Goal: Task Accomplishment & Management: Use online tool/utility

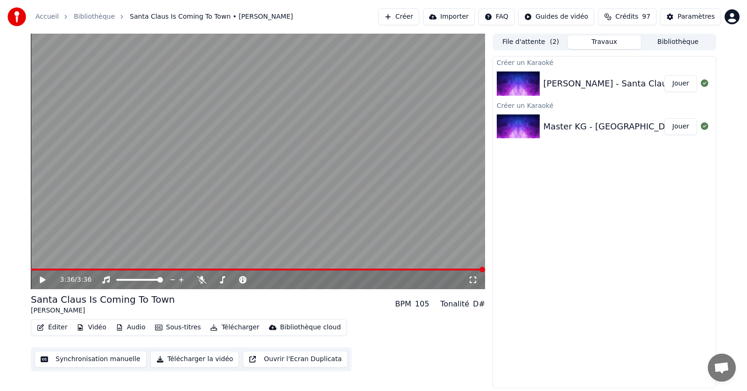
click at [415, 16] on button "Créer" at bounding box center [398, 16] width 41 height 17
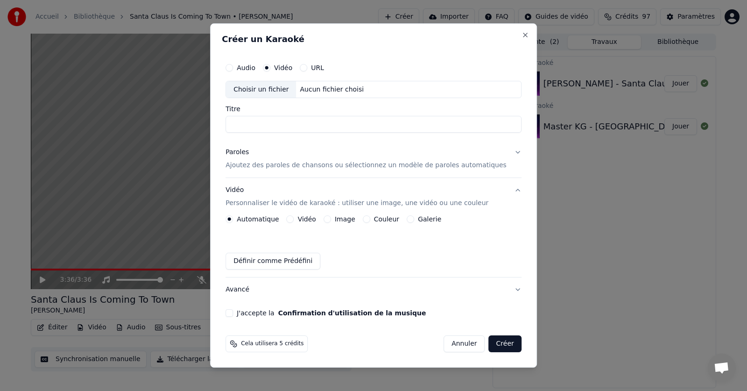
click at [275, 88] on div "Choisir un fichier" at bounding box center [261, 89] width 70 height 17
type input "**********"
click at [248, 314] on div "J'accepte la Confirmation d'utilisation de la musique" at bounding box center [373, 312] width 296 height 7
click at [233, 312] on button "J'accepte la Confirmation d'utilisation de la musique" at bounding box center [228, 312] width 7 height 7
click at [389, 219] on label "Couleur" at bounding box center [386, 219] width 25 height 7
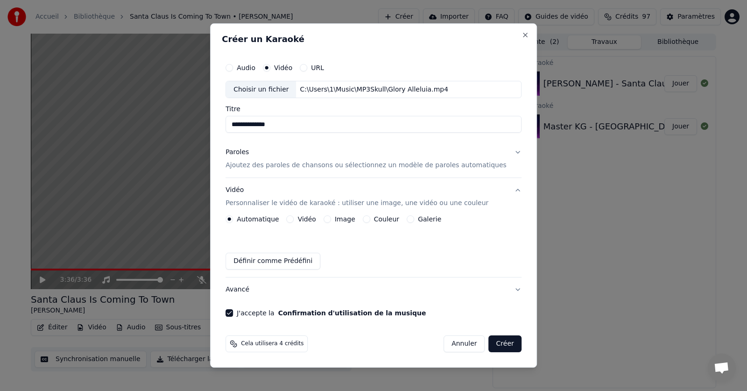
click at [370, 219] on button "Couleur" at bounding box center [366, 218] width 7 height 7
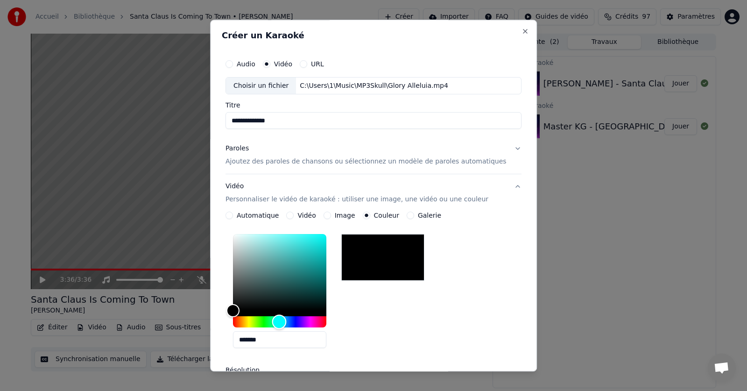
drag, startPoint x: 246, startPoint y: 324, endPoint x: 289, endPoint y: 327, distance: 43.5
click at [287, 327] on div "Hue" at bounding box center [279, 322] width 14 height 14
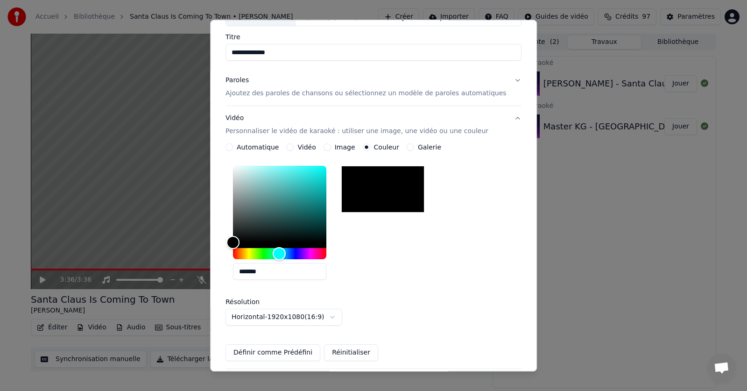
scroll to position [75, 0]
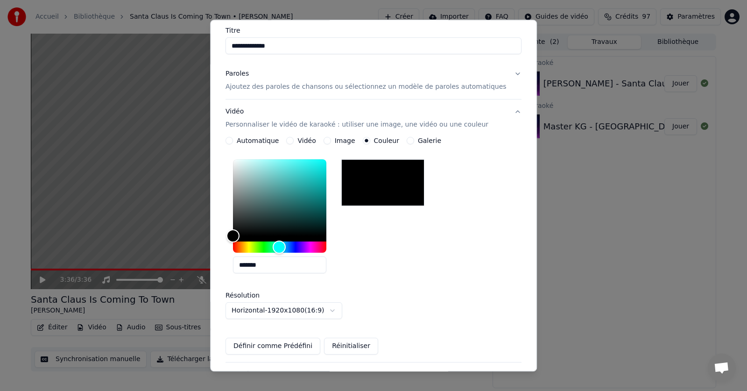
click at [268, 346] on button "Définir comme Prédéfini" at bounding box center [272, 346] width 95 height 17
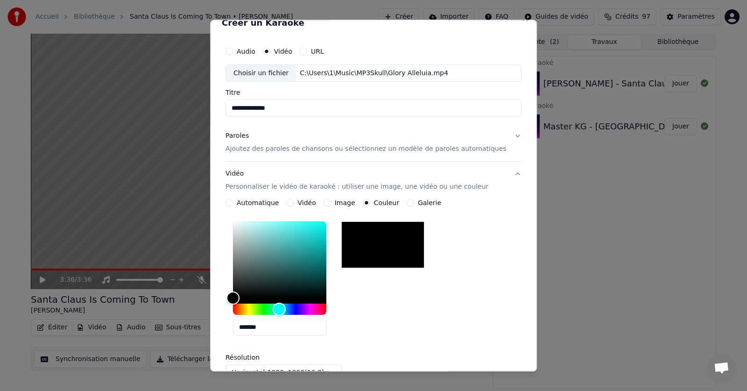
scroll to position [0, 0]
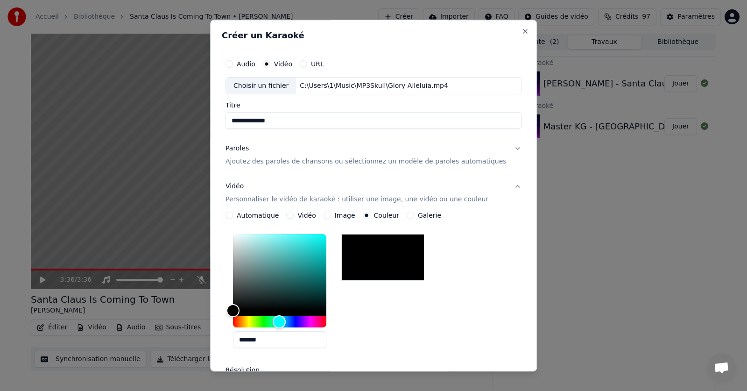
click at [499, 148] on button "Paroles Ajoutez des paroles de chansons ou sélectionnez un modèle de paroles au…" at bounding box center [373, 155] width 296 height 37
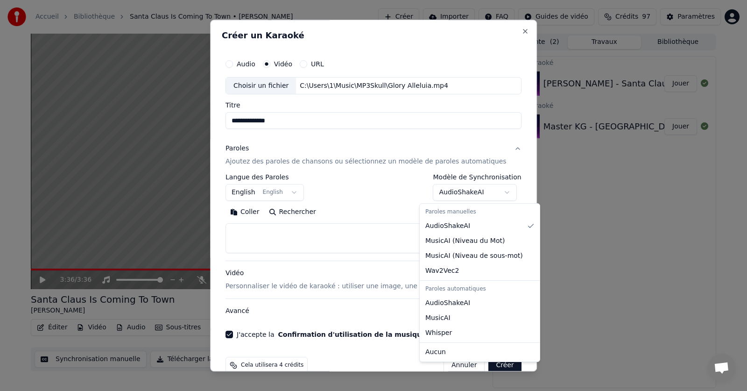
click at [492, 191] on body "**********" at bounding box center [373, 195] width 747 height 391
select select "**********"
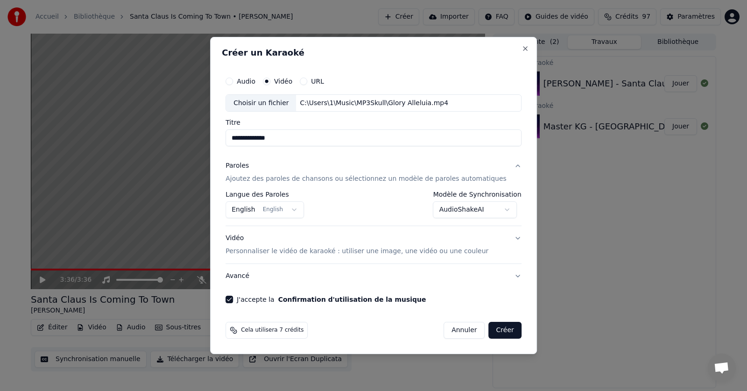
click at [502, 238] on button "Vidéo Personnaliser le vidéo de karaoké : utiliser une image, une vidéo ou une …" at bounding box center [373, 244] width 296 height 37
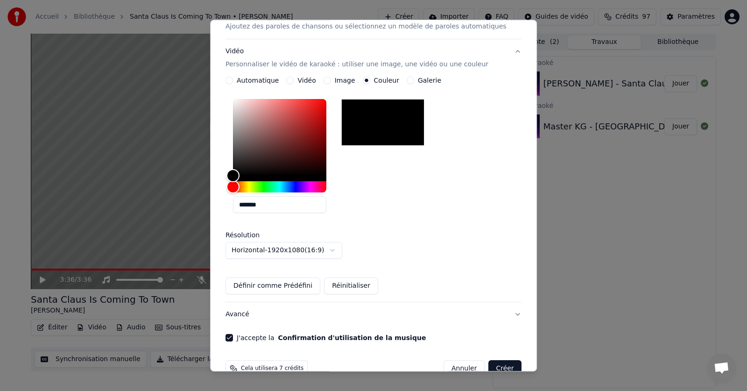
scroll to position [156, 0]
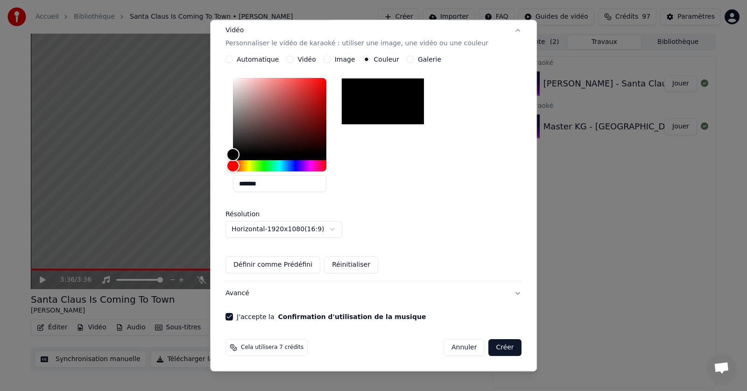
click at [489, 347] on button "Créer" at bounding box center [505, 347] width 33 height 17
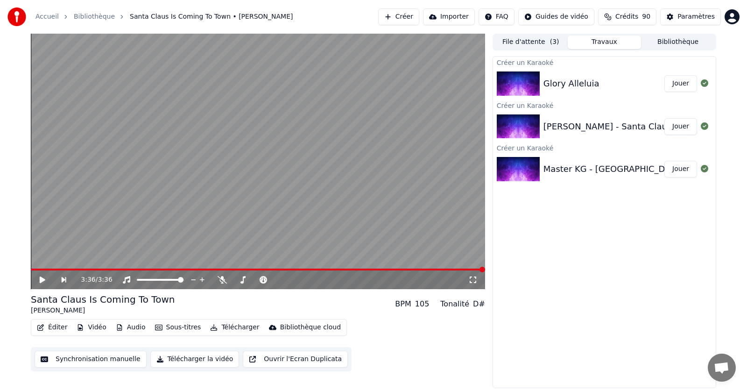
click at [419, 14] on button "Créer" at bounding box center [398, 16] width 41 height 17
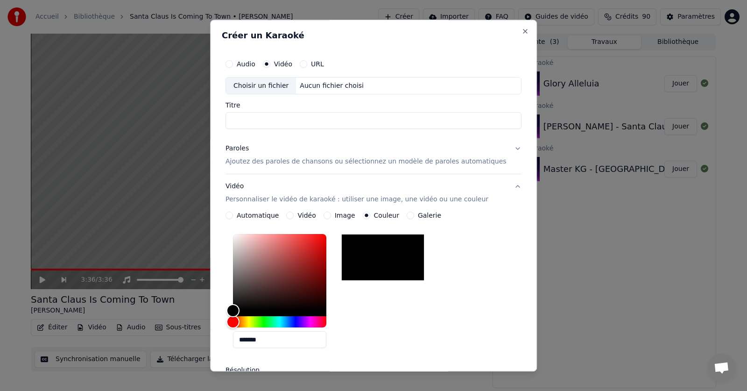
click at [268, 85] on div "Choisir un fichier" at bounding box center [261, 85] width 70 height 17
type input "**********"
click at [500, 148] on button "Paroles Ajoutez des paroles de chansons ou sélectionnez un modèle de paroles au…" at bounding box center [373, 155] width 296 height 37
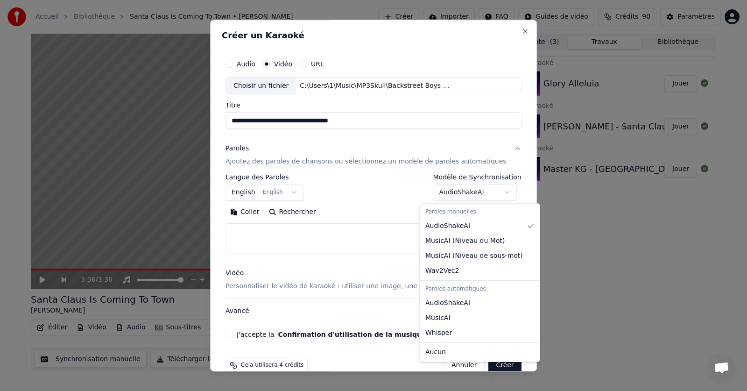
click at [493, 190] on body "**********" at bounding box center [373, 195] width 747 height 391
select select "**********"
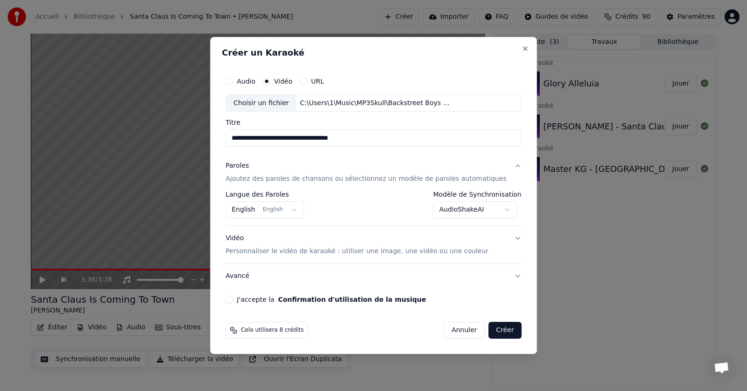
click at [503, 237] on button "Vidéo Personnaliser le vidéo de karaoké : utiliser une image, une vidéo ou une …" at bounding box center [373, 244] width 296 height 37
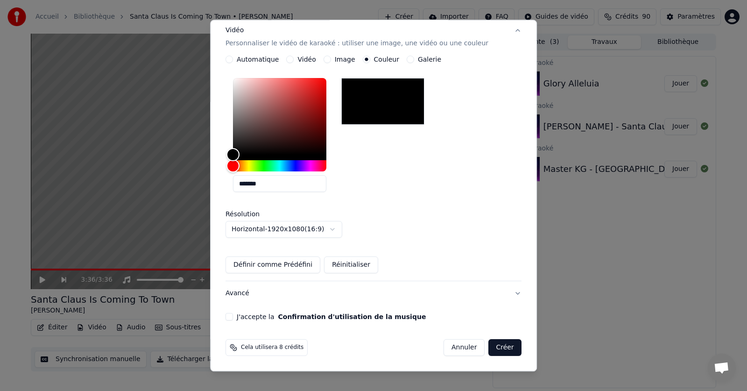
click at [245, 317] on div "J'accepte la Confirmation d'utilisation de la musique" at bounding box center [373, 316] width 296 height 7
click at [245, 316] on div "J'accepte la Confirmation d'utilisation de la musique" at bounding box center [373, 316] width 296 height 7
click at [243, 316] on div "J'accepte la Confirmation d'utilisation de la musique" at bounding box center [373, 316] width 296 height 7
click at [233, 316] on button "J'accepte la Confirmation d'utilisation de la musique" at bounding box center [228, 316] width 7 height 7
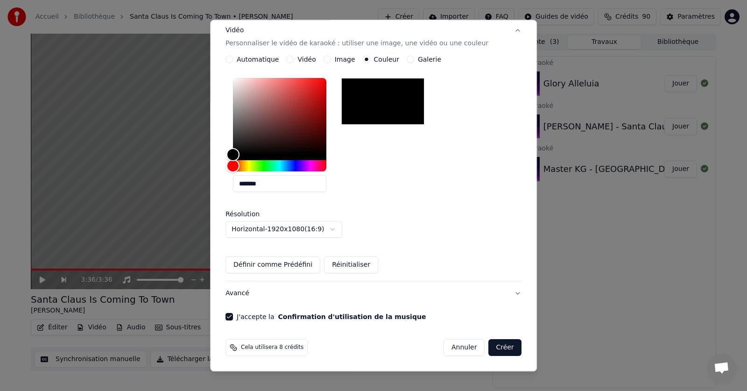
click at [489, 347] on button "Créer" at bounding box center [505, 347] width 33 height 17
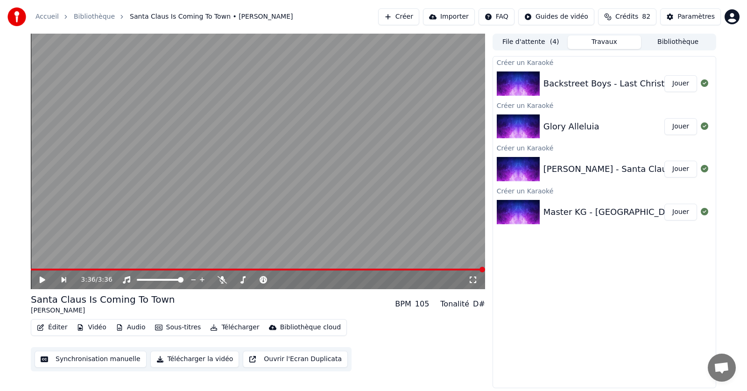
click at [584, 81] on div "Backstreet Boys - Last Christmas (Lyrics)" at bounding box center [629, 83] width 172 height 13
click at [682, 86] on button "Jouer" at bounding box center [680, 83] width 33 height 17
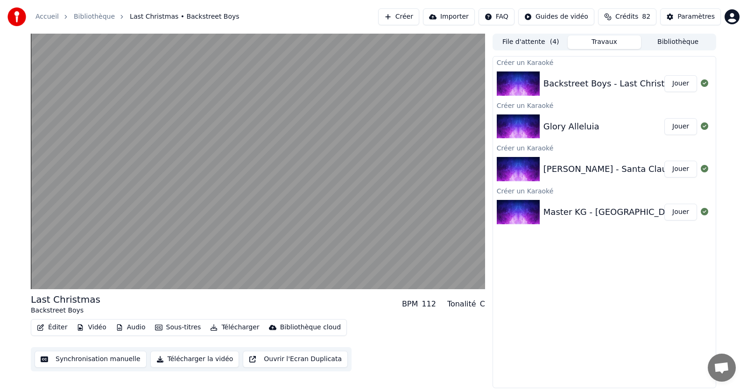
click at [674, 125] on button "Jouer" at bounding box center [680, 126] width 33 height 17
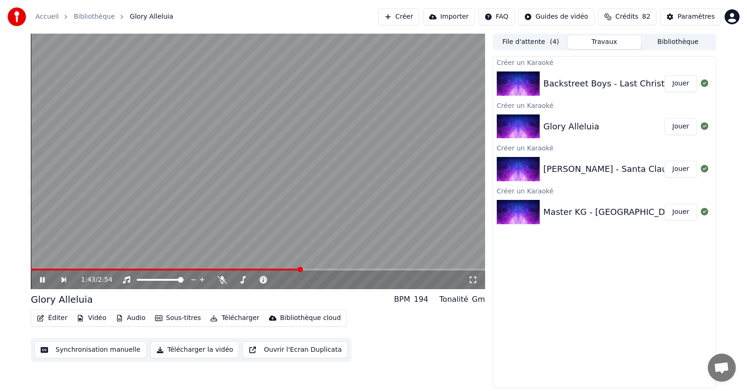
click at [41, 279] on icon at bounding box center [42, 280] width 5 height 6
click at [418, 17] on button "Créer" at bounding box center [398, 16] width 41 height 17
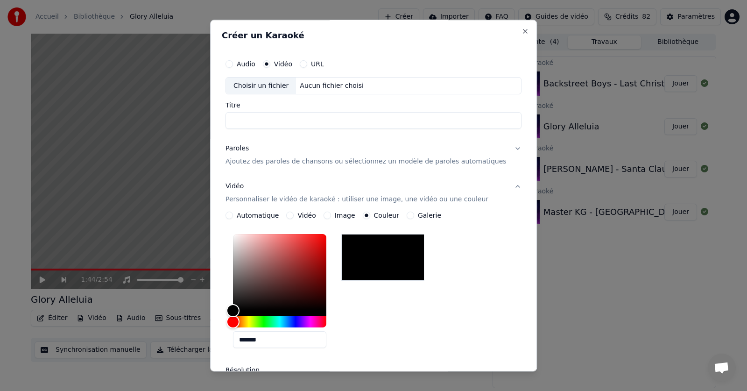
click at [266, 87] on div "Choisir un fichier" at bounding box center [261, 85] width 70 height 17
type input "**********"
click at [500, 149] on button "Paroles Ajoutez des paroles de chansons ou sélectionnez un modèle de paroles au…" at bounding box center [373, 155] width 296 height 37
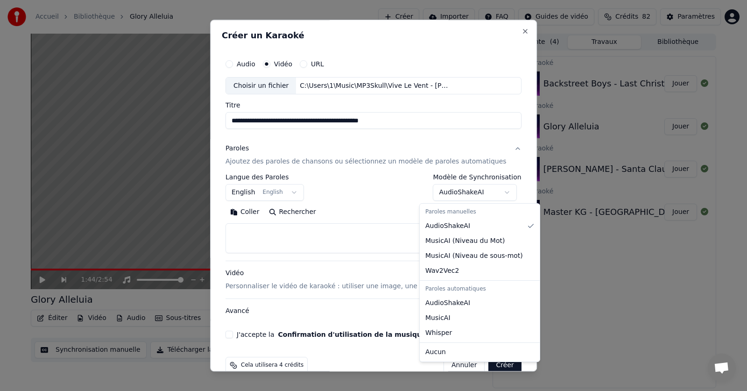
click at [494, 191] on body "**********" at bounding box center [373, 195] width 747 height 391
select select "**********"
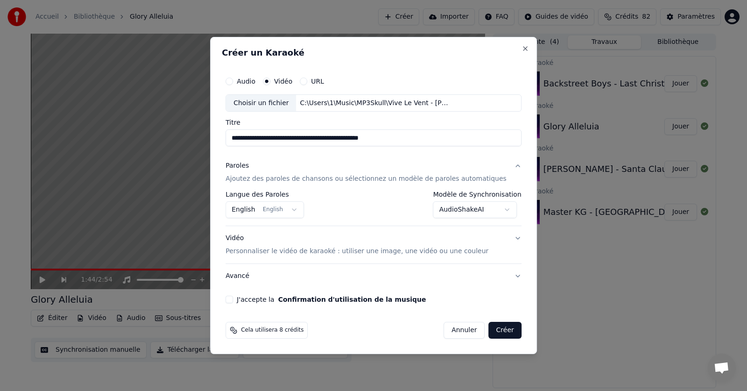
click at [503, 239] on button "Vidéo Personnaliser le vidéo de karaoké : utiliser une image, une vidéo ou une …" at bounding box center [373, 244] width 296 height 37
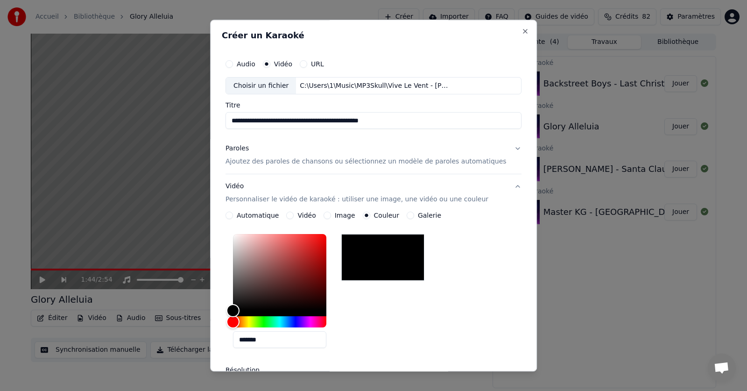
click at [414, 217] on button "Galerie" at bounding box center [410, 215] width 7 height 7
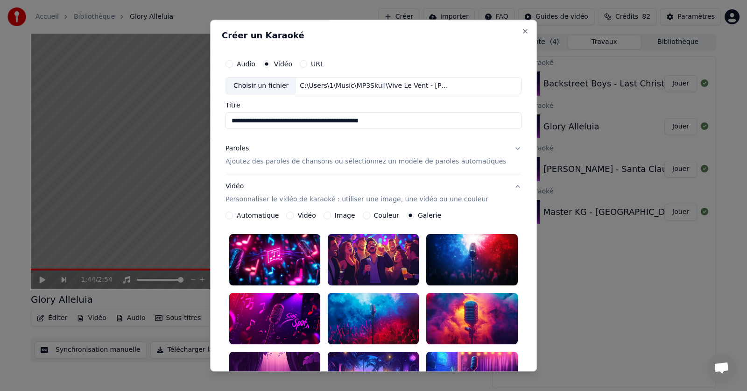
click at [345, 218] on label "Image" at bounding box center [345, 215] width 21 height 7
click at [331, 218] on button "Image" at bounding box center [326, 215] width 7 height 7
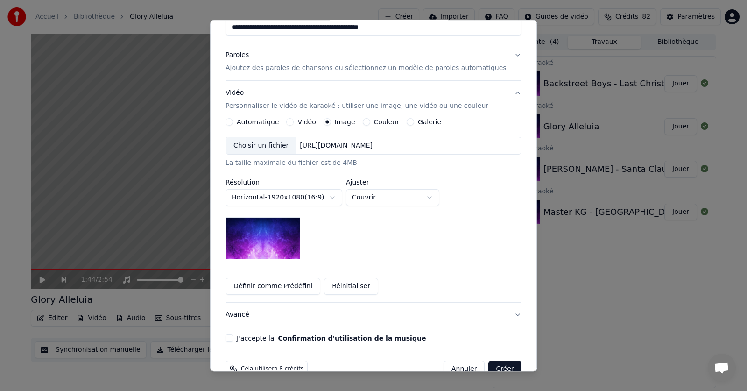
scroll to position [115, 0]
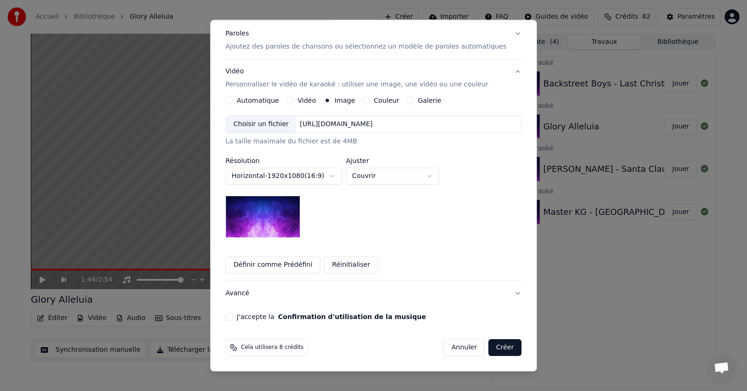
click at [233, 316] on button "J'accepte la Confirmation d'utilisation de la musique" at bounding box center [228, 316] width 7 height 7
click at [493, 350] on button "Créer" at bounding box center [505, 347] width 33 height 17
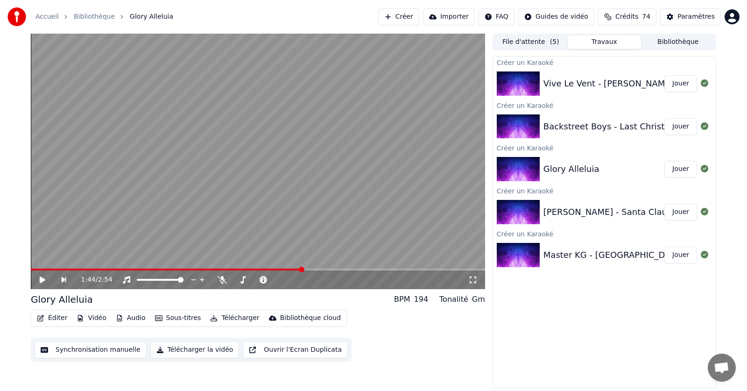
click at [415, 17] on button "Créer" at bounding box center [398, 16] width 41 height 17
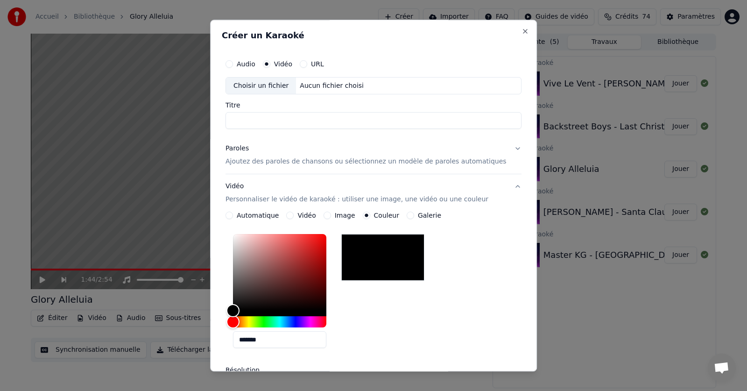
click at [268, 88] on div "Choisir un fichier" at bounding box center [261, 85] width 70 height 17
type input "**********"
click at [498, 148] on button "Paroles Ajoutez des paroles de chansons ou sélectionnez un modèle de paroles au…" at bounding box center [373, 155] width 296 height 37
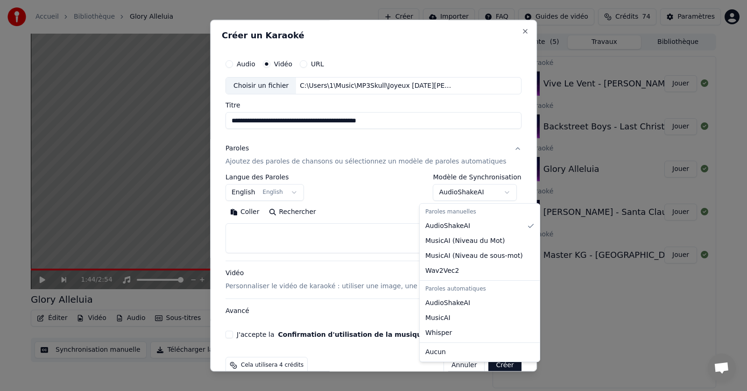
click at [494, 192] on body "**********" at bounding box center [373, 195] width 747 height 391
select select "**********"
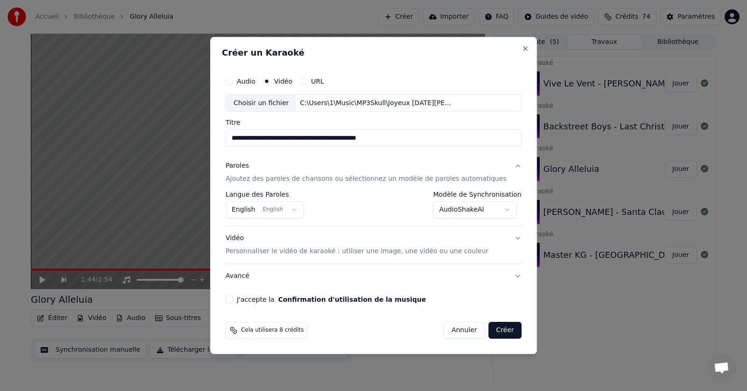
click at [503, 237] on button "Vidéo Personnaliser le vidéo de karaoké : utiliser une image, une vidéo ou une …" at bounding box center [373, 244] width 296 height 37
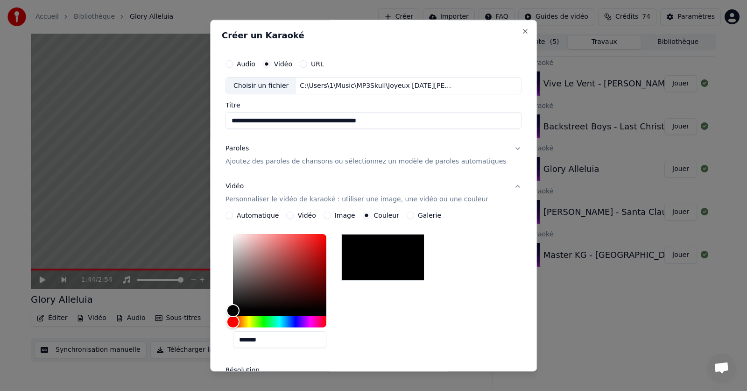
click at [337, 216] on div "Image" at bounding box center [339, 215] width 32 height 7
click at [331, 216] on button "Image" at bounding box center [326, 215] width 7 height 7
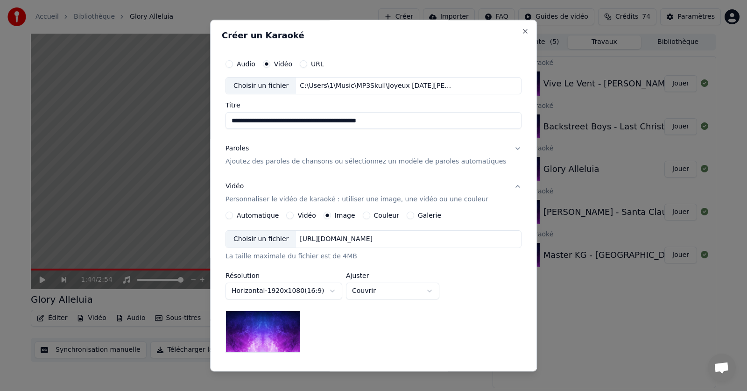
click at [262, 326] on img at bounding box center [262, 332] width 75 height 42
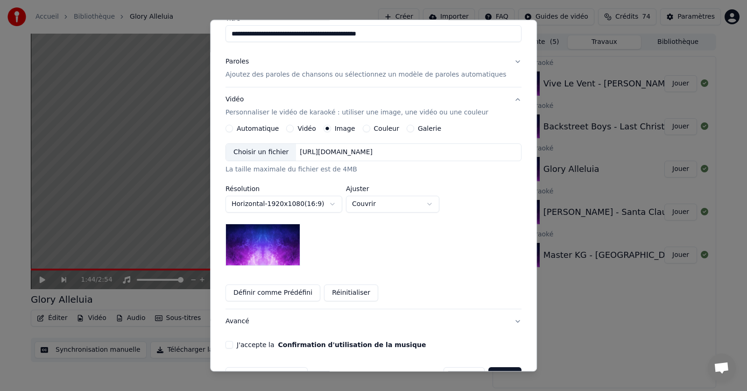
scroll to position [106, 0]
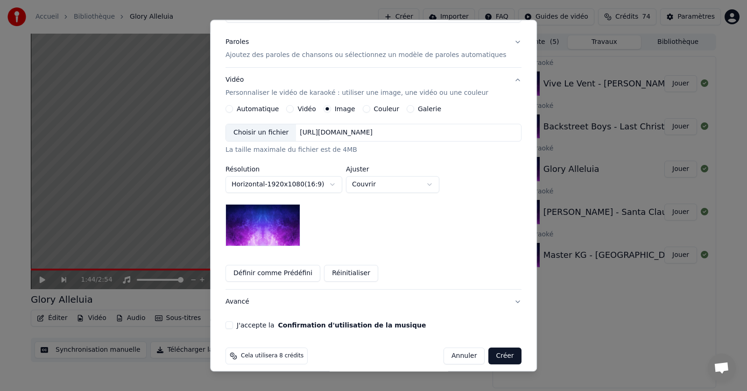
click at [233, 325] on button "J'accepte la Confirmation d'utilisation de la musique" at bounding box center [228, 325] width 7 height 7
click at [490, 355] on button "Créer" at bounding box center [505, 356] width 33 height 17
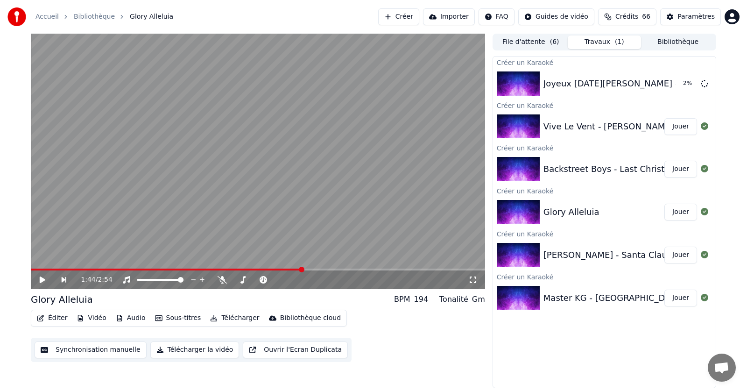
click at [413, 17] on button "Créer" at bounding box center [398, 16] width 41 height 17
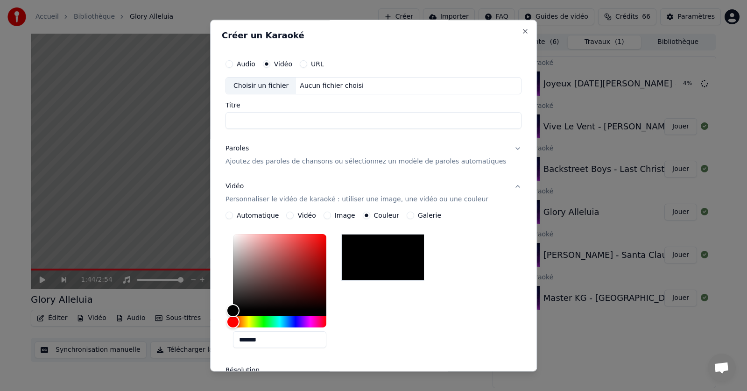
click at [269, 85] on div "Choisir un fichier" at bounding box center [261, 85] width 70 height 17
click at [521, 30] on button "Close" at bounding box center [524, 31] width 7 height 7
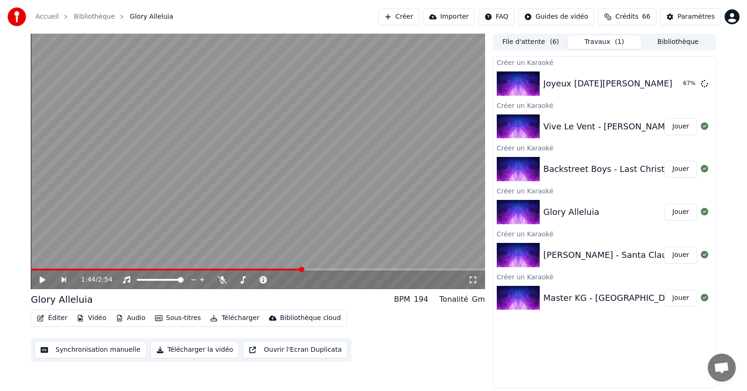
click at [419, 17] on button "Créer" at bounding box center [398, 16] width 41 height 17
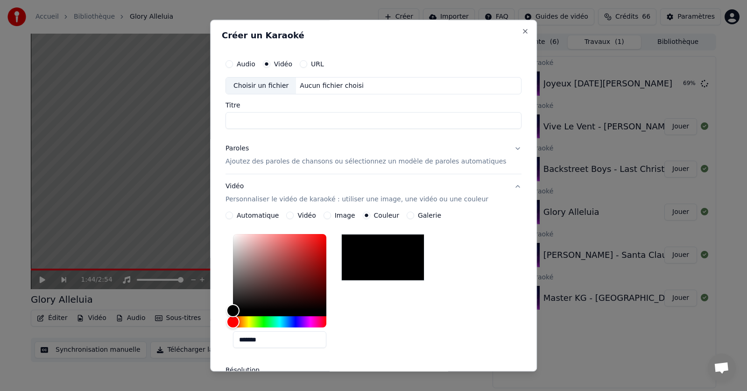
click at [262, 85] on div "Choisir un fichier" at bounding box center [261, 85] width 70 height 17
click at [521, 31] on button "Close" at bounding box center [524, 31] width 7 height 7
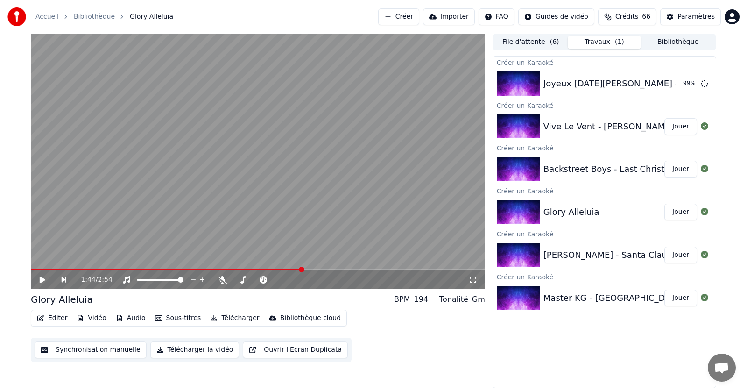
click at [415, 15] on button "Créer" at bounding box center [398, 16] width 41 height 17
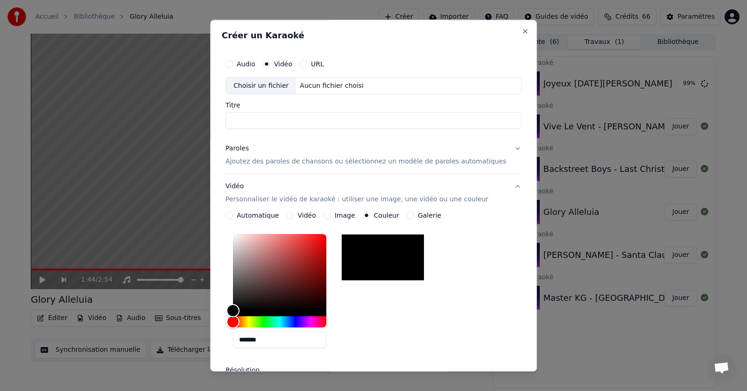
click at [247, 121] on input "Titre" at bounding box center [373, 120] width 296 height 17
click at [271, 83] on div "Choisir un fichier" at bounding box center [261, 85] width 70 height 17
type input "**********"
click at [245, 215] on div "Automatique" at bounding box center [251, 215] width 53 height 7
click at [244, 215] on div "Automatique" at bounding box center [251, 215] width 53 height 7
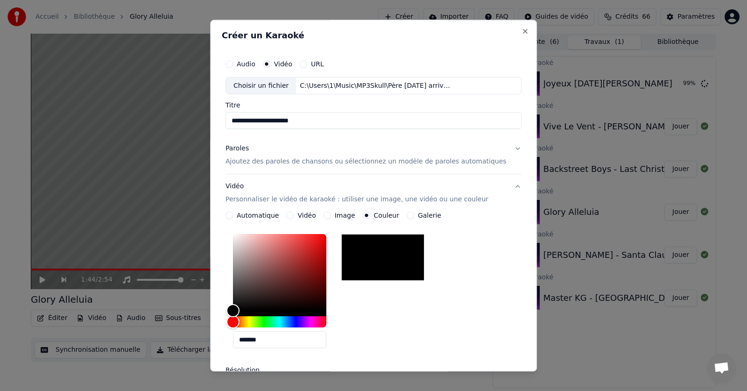
click at [267, 218] on label "Automatique" at bounding box center [258, 215] width 42 height 7
click at [233, 218] on button "Automatique" at bounding box center [228, 215] width 7 height 7
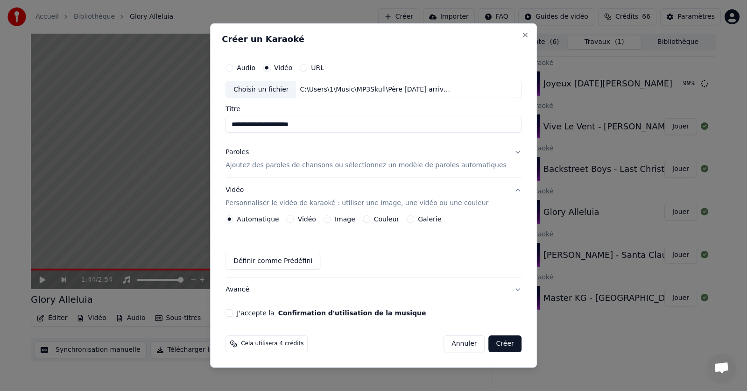
click at [353, 218] on label "Image" at bounding box center [345, 219] width 21 height 7
click at [331, 218] on button "Image" at bounding box center [326, 218] width 7 height 7
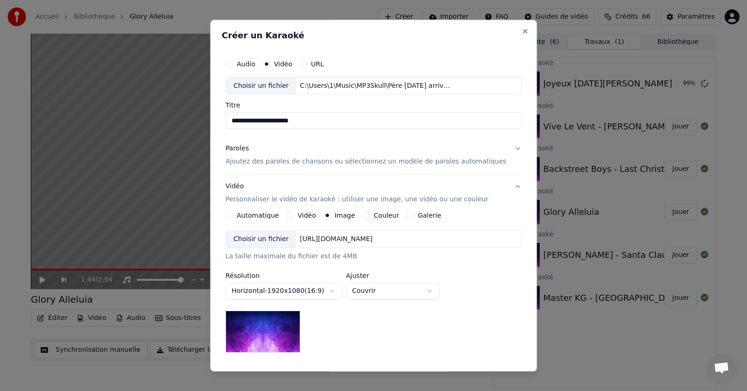
click at [500, 147] on button "Paroles Ajoutez des paroles de chansons ou sélectionnez un modèle de paroles au…" at bounding box center [373, 155] width 296 height 37
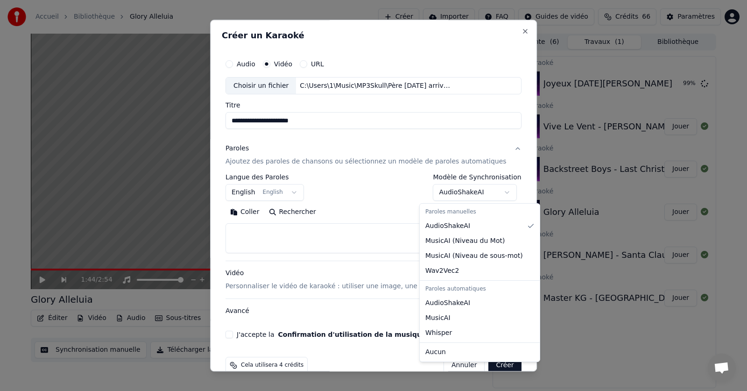
click at [493, 193] on body "**********" at bounding box center [373, 195] width 747 height 391
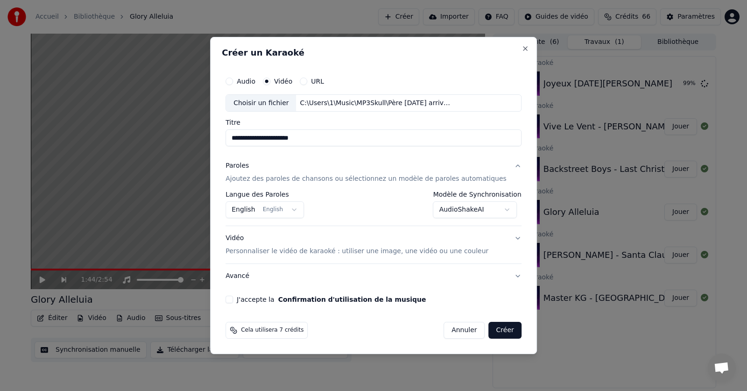
click at [247, 299] on div "J'accepte la Confirmation d'utilisation de la musique" at bounding box center [373, 298] width 296 height 7
click at [233, 298] on button "J'accepte la Confirmation d'utilisation de la musique" at bounding box center [228, 298] width 7 height 7
click at [492, 329] on button "Créer" at bounding box center [505, 330] width 33 height 17
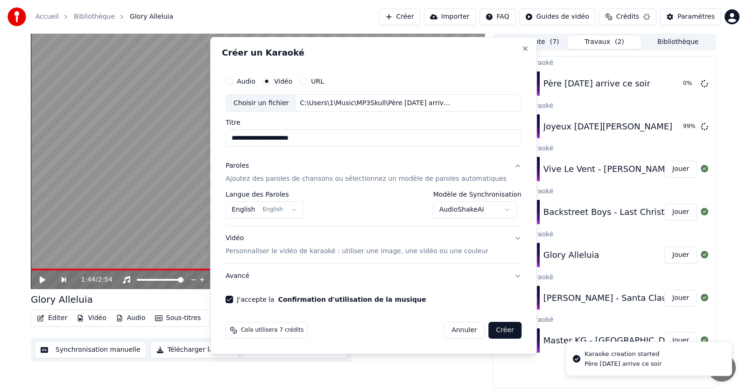
select select "**********"
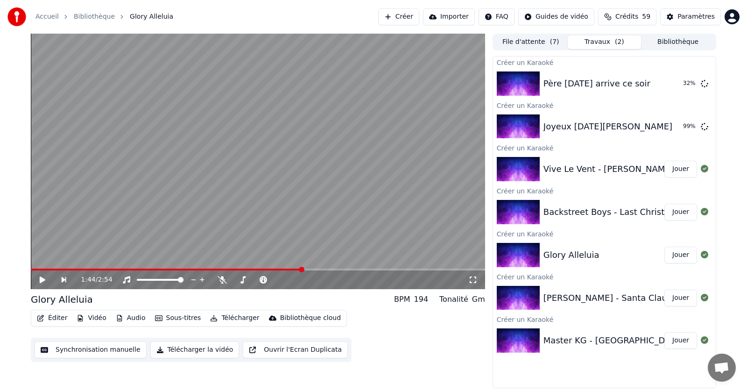
click at [605, 339] on div "Master KG - [GEOGRAPHIC_DATA] Version française inédite by Cover [PERSON_NAME]" at bounding box center [722, 340] width 359 height 13
click at [701, 342] on icon at bounding box center [704, 339] width 7 height 7
click at [683, 339] on button "Jouer" at bounding box center [680, 340] width 33 height 17
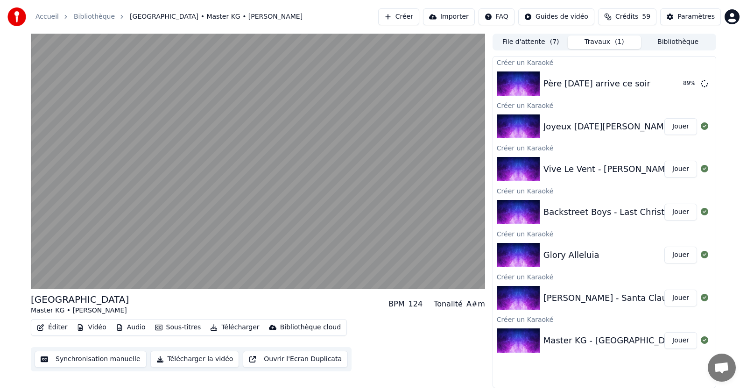
click at [682, 171] on button "Jouer" at bounding box center [680, 169] width 33 height 17
click at [676, 127] on button "Jouer" at bounding box center [680, 126] width 33 height 17
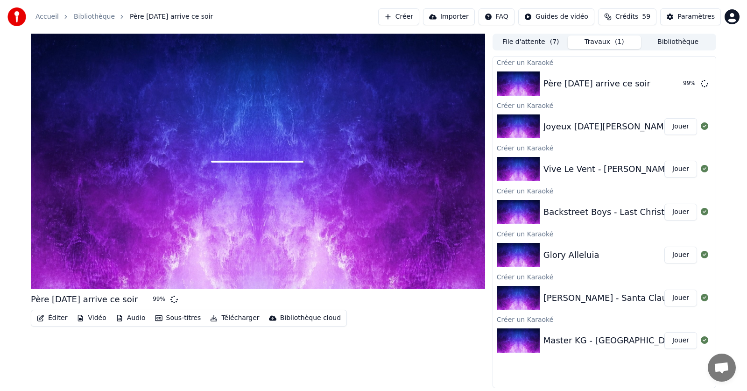
click at [577, 255] on div "Glory Alleluia" at bounding box center [571, 254] width 56 height 13
click at [675, 256] on button "Jouer" at bounding box center [680, 254] width 33 height 17
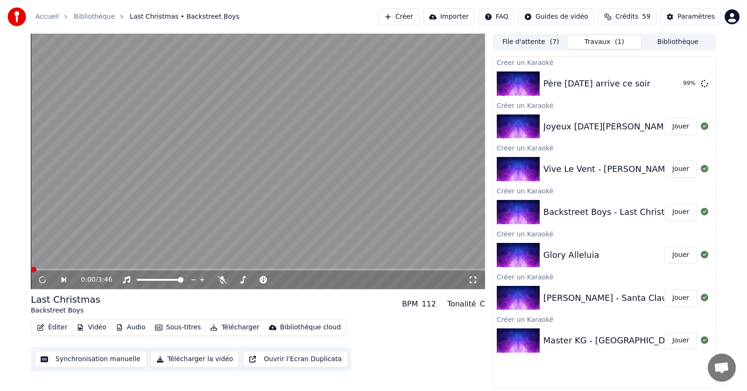
click at [602, 297] on div "[PERSON_NAME] - Santa Claus Is Coming To Town ([PERSON_NAME] Version)" at bounding box center [703, 297] width 320 height 13
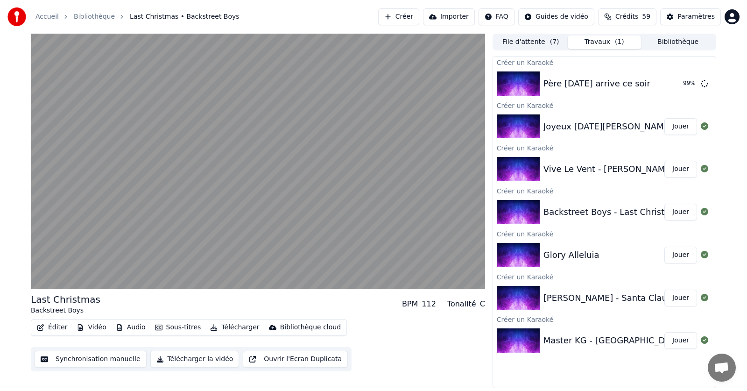
click at [607, 296] on div "[PERSON_NAME] - Santa Claus Is Coming To Town ([PERSON_NAME] Version)" at bounding box center [703, 297] width 320 height 13
click at [575, 301] on div "[PERSON_NAME] - Santa Claus Is Coming To Town ([PERSON_NAME] Version)" at bounding box center [703, 297] width 320 height 13
click at [686, 298] on button "Jouer" at bounding box center [680, 297] width 33 height 17
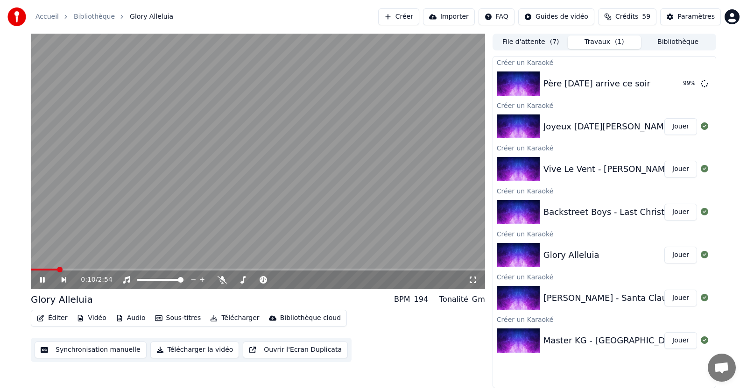
click at [44, 278] on icon at bounding box center [42, 280] width 5 height 6
click at [670, 42] on button "Bibliothèque" at bounding box center [678, 42] width 74 height 14
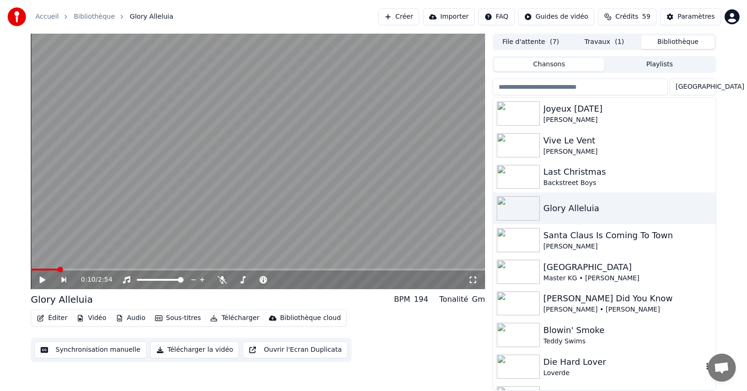
click at [563, 366] on div "Die Hard Lover" at bounding box center [622, 361] width 159 height 13
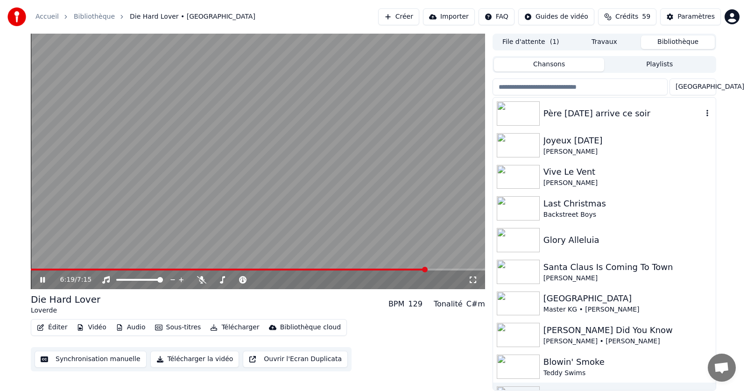
click at [574, 114] on div "Père [DATE] arrive ce soir" at bounding box center [622, 113] width 159 height 13
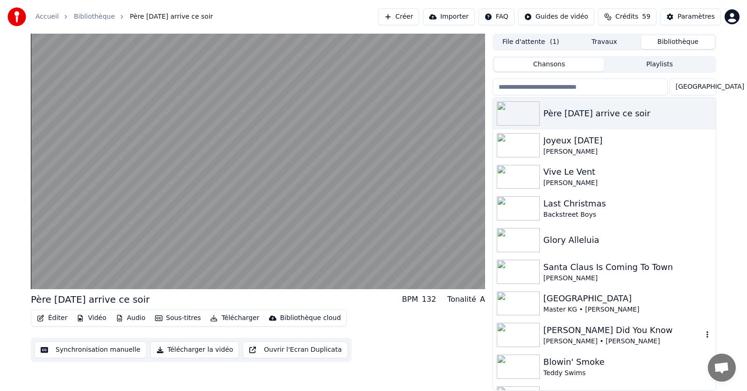
click at [584, 329] on div "[PERSON_NAME] Did You Know" at bounding box center [622, 329] width 159 height 13
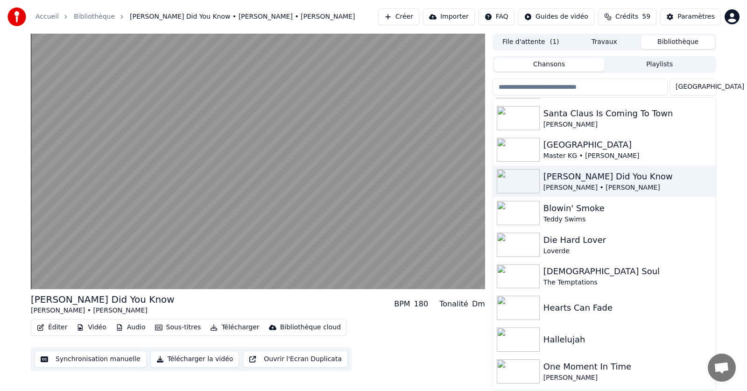
scroll to position [155, 0]
click at [532, 279] on img at bounding box center [518, 276] width 43 height 24
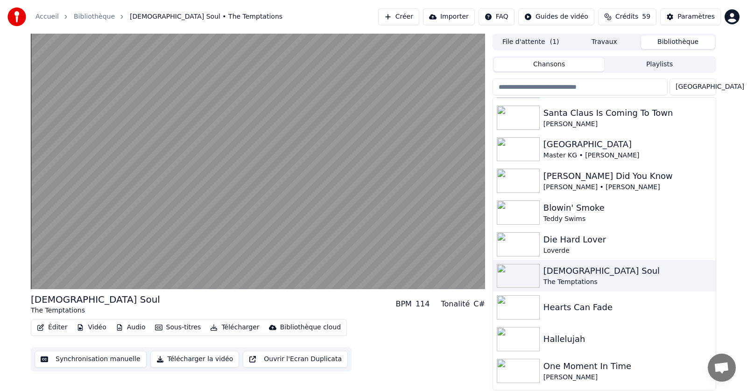
scroll to position [214, 0]
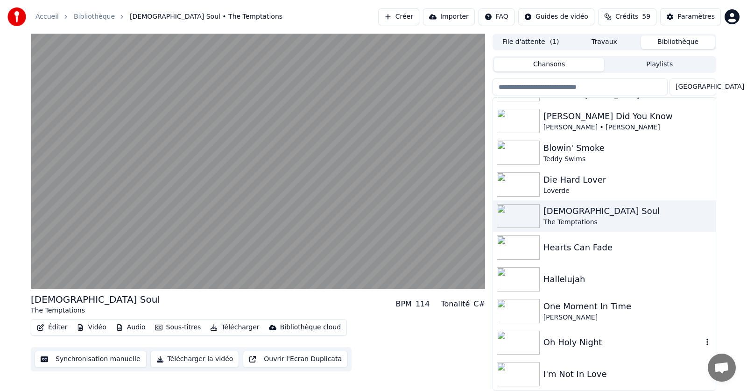
click at [562, 342] on div "Oh Holy Night" at bounding box center [622, 342] width 159 height 13
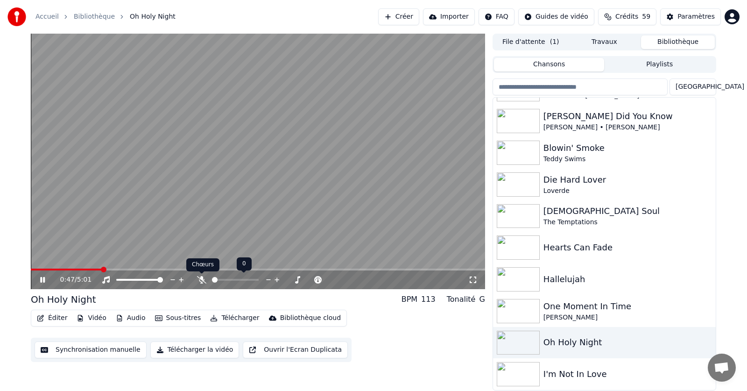
click at [200, 281] on icon at bounding box center [201, 279] width 9 height 7
click at [258, 279] on span at bounding box center [259, 280] width 6 height 6
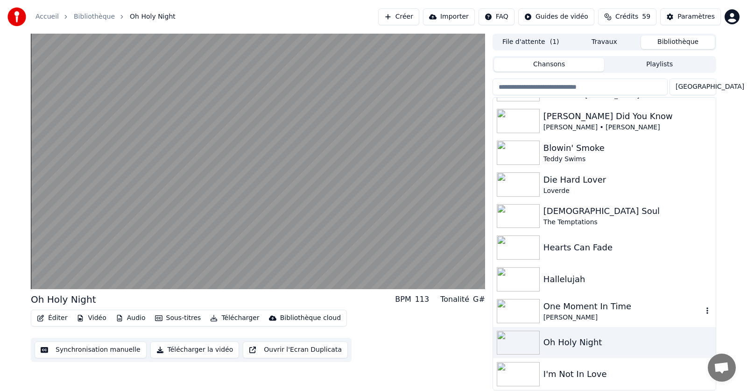
click at [568, 308] on div "One Moment In Time" at bounding box center [622, 306] width 159 height 13
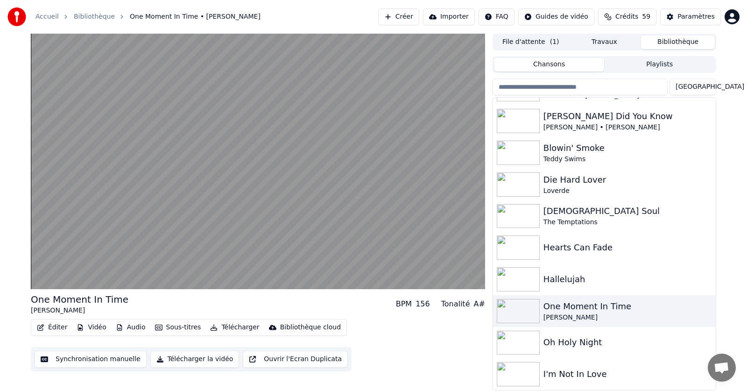
click at [235, 302] on div "One Moment In Time [PERSON_NAME] BPM 156 Tonalité A#" at bounding box center [258, 304] width 454 height 22
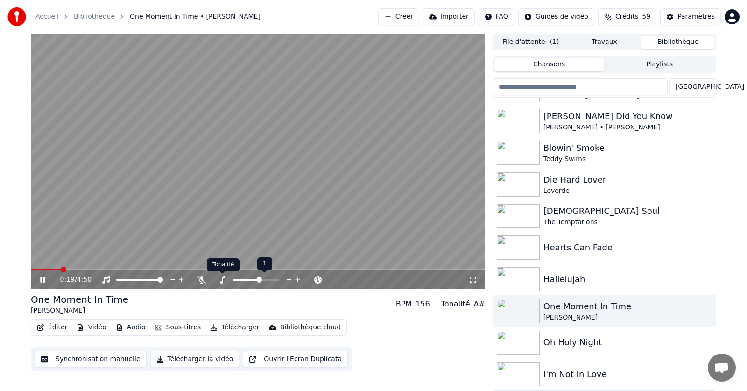
click at [223, 280] on icon at bounding box center [222, 279] width 5 height 7
click at [249, 279] on span at bounding box center [249, 280] width 6 height 6
click at [34, 269] on span at bounding box center [32, 269] width 3 height 2
click at [244, 279] on span at bounding box center [246, 280] width 6 height 6
click at [242, 280] on span at bounding box center [242, 280] width 6 height 6
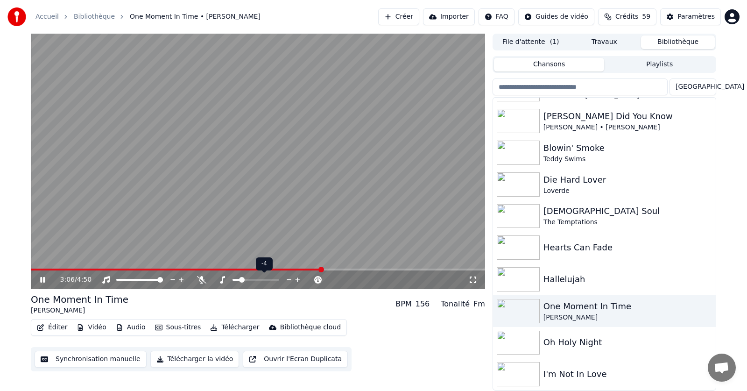
click at [241, 280] on span at bounding box center [242, 280] width 6 height 6
click at [35, 268] on video at bounding box center [258, 161] width 454 height 255
click at [32, 269] on span at bounding box center [31, 269] width 1 height 2
click at [40, 281] on icon at bounding box center [43, 279] width 6 height 7
